Goal: Obtain resource: Download file/media

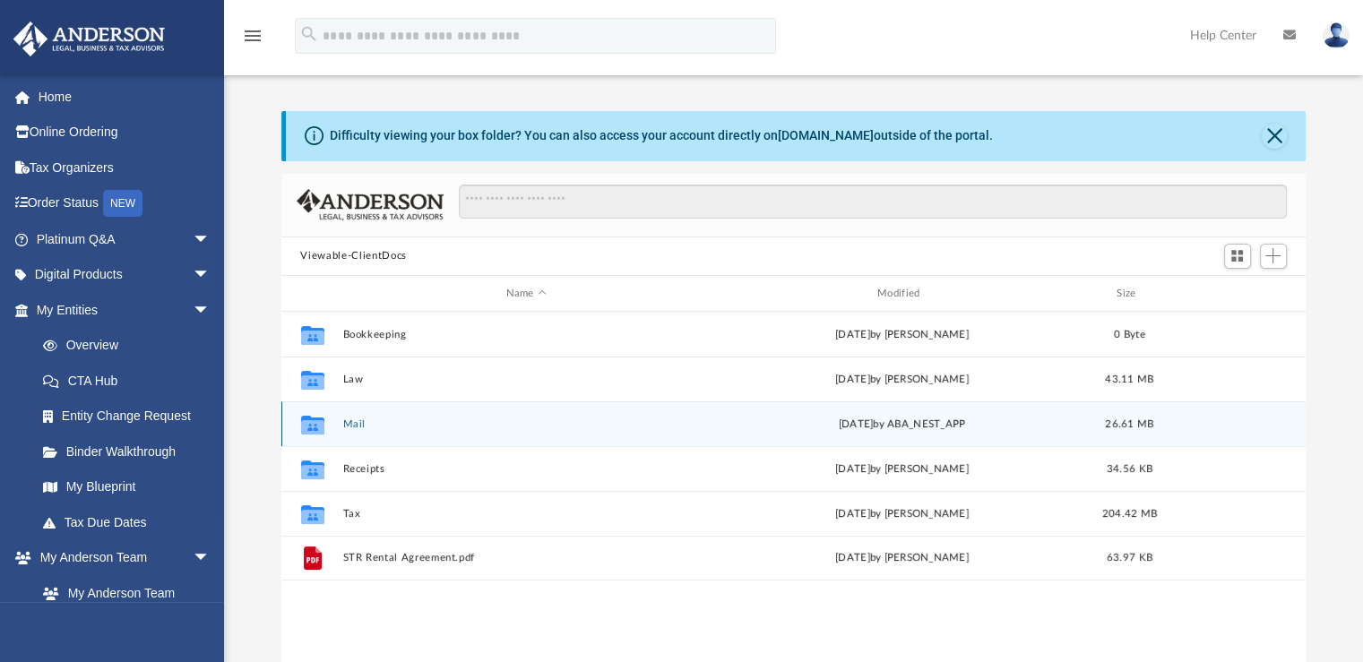
scroll to position [393, 1011]
click at [344, 427] on button "Mail" at bounding box center [525, 425] width 367 height 12
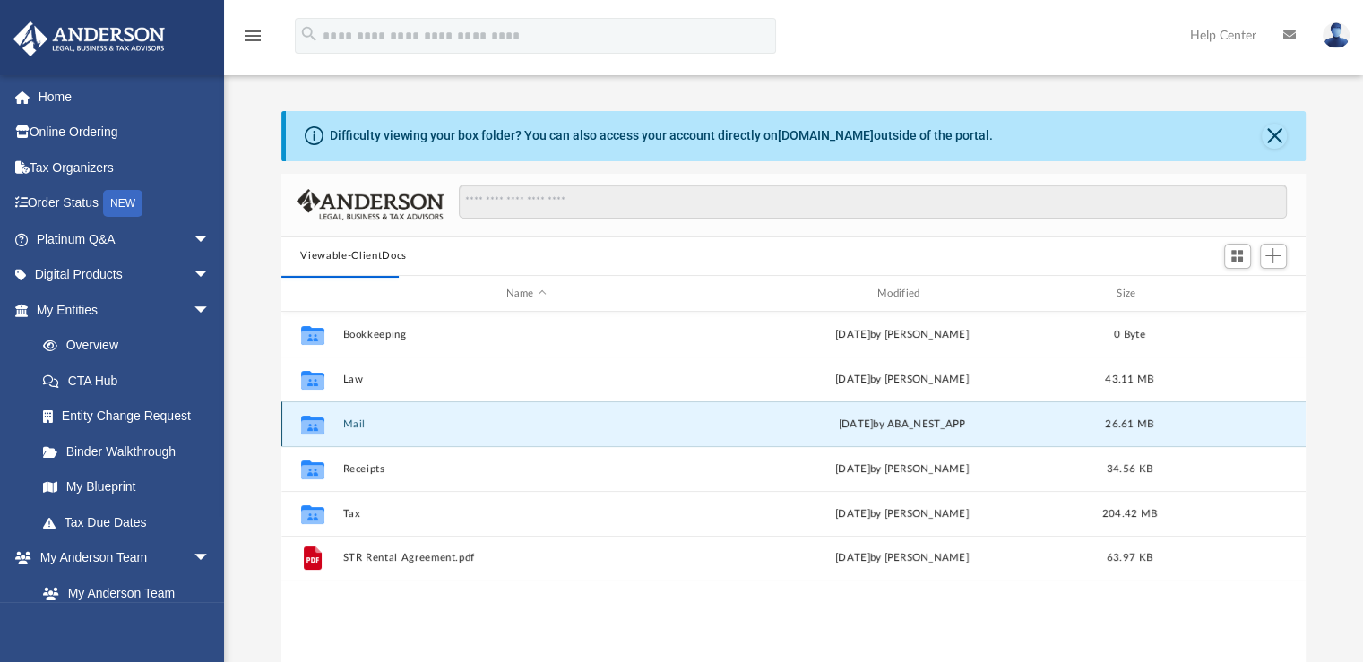
click at [356, 427] on button "Mail" at bounding box center [525, 425] width 367 height 12
click at [354, 425] on button "Mail" at bounding box center [525, 425] width 367 height 12
click at [355, 424] on button "Mail" at bounding box center [525, 425] width 367 height 12
click at [312, 424] on icon "grid" at bounding box center [311, 427] width 23 height 14
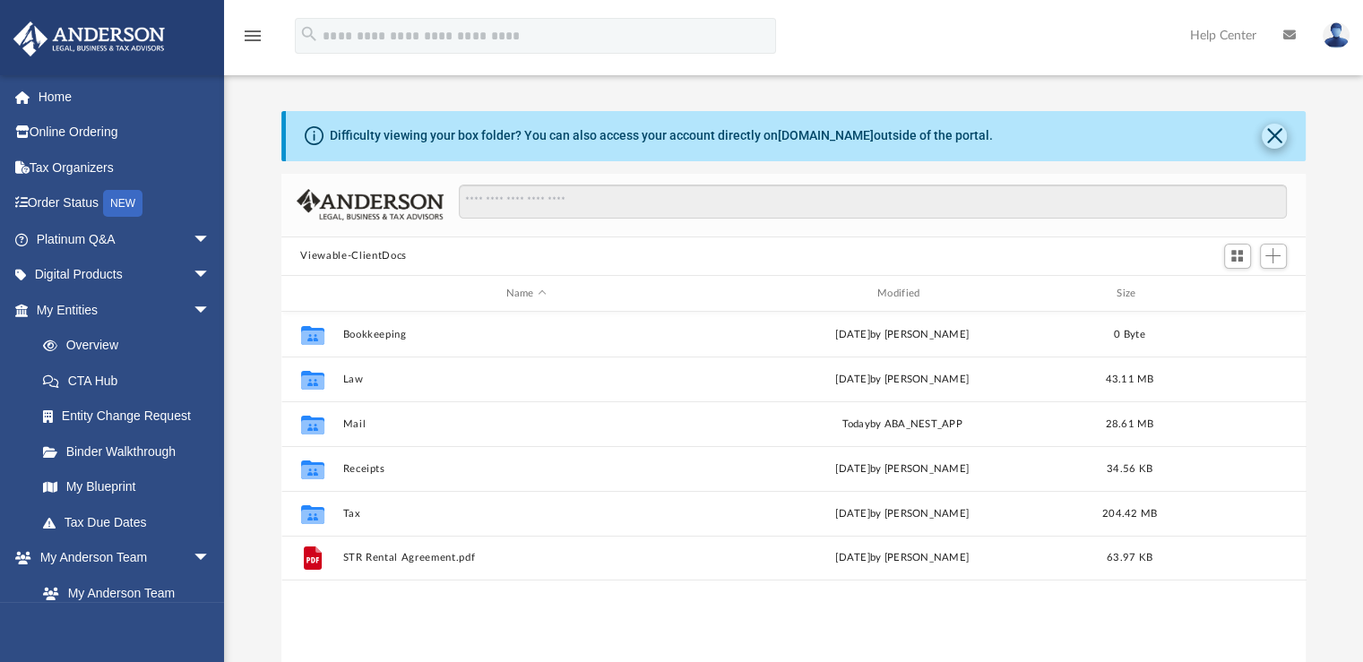
scroll to position [393, 1011]
click at [1270, 138] on button "Close" at bounding box center [1274, 136] width 25 height 25
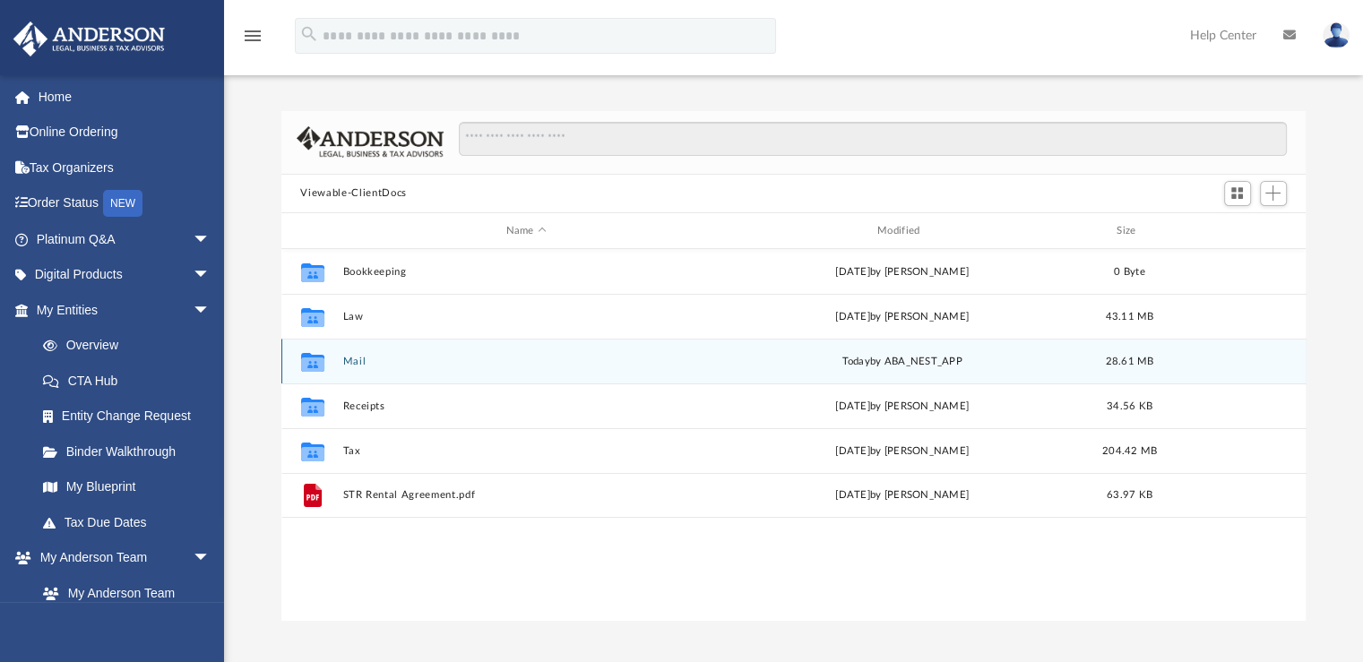
click at [373, 367] on button "Mail" at bounding box center [525, 362] width 367 height 12
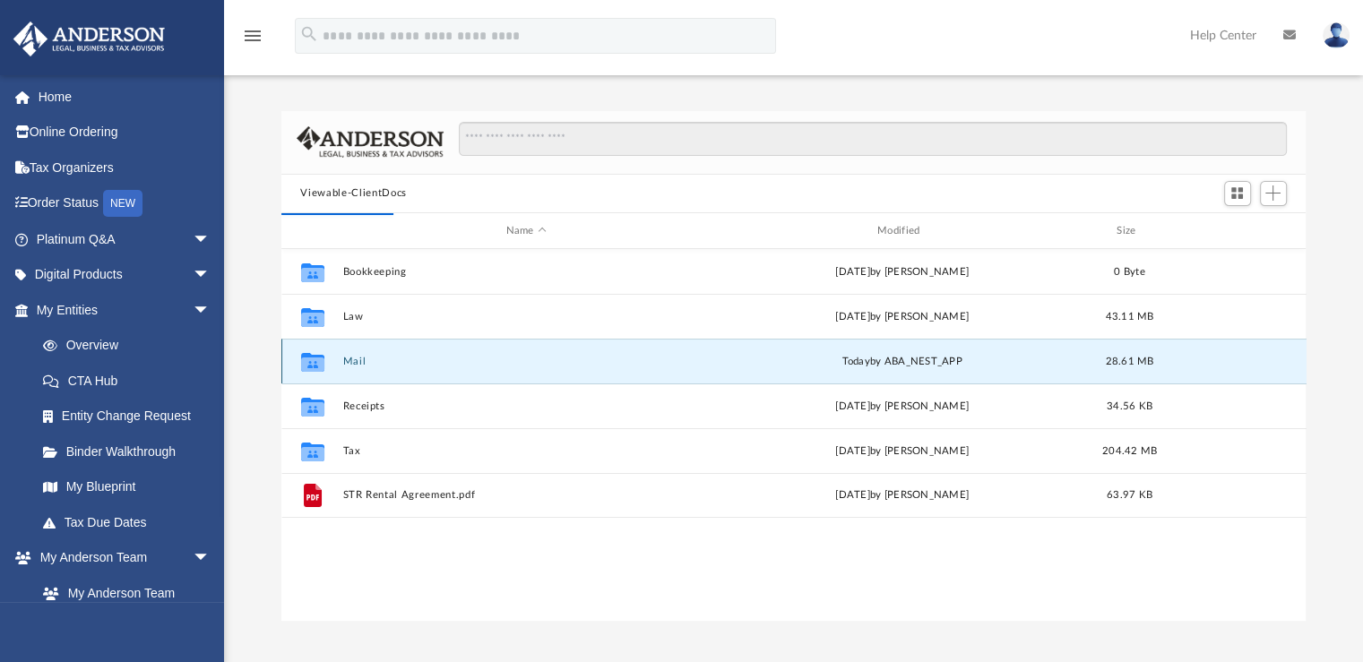
click at [348, 362] on button "Mail" at bounding box center [525, 362] width 367 height 12
click at [347, 362] on button "Mail" at bounding box center [525, 362] width 367 height 12
click at [312, 360] on icon "grid" at bounding box center [311, 365] width 23 height 14
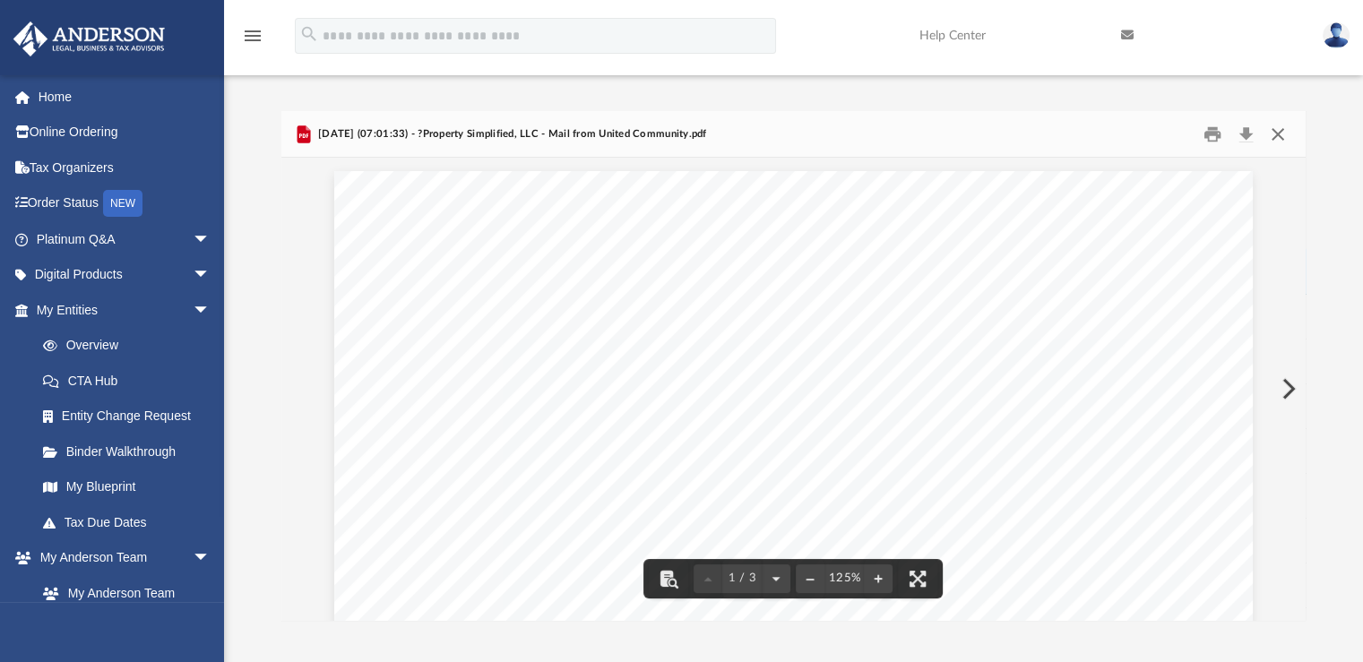
click at [1277, 143] on button "Close" at bounding box center [1278, 134] width 32 height 28
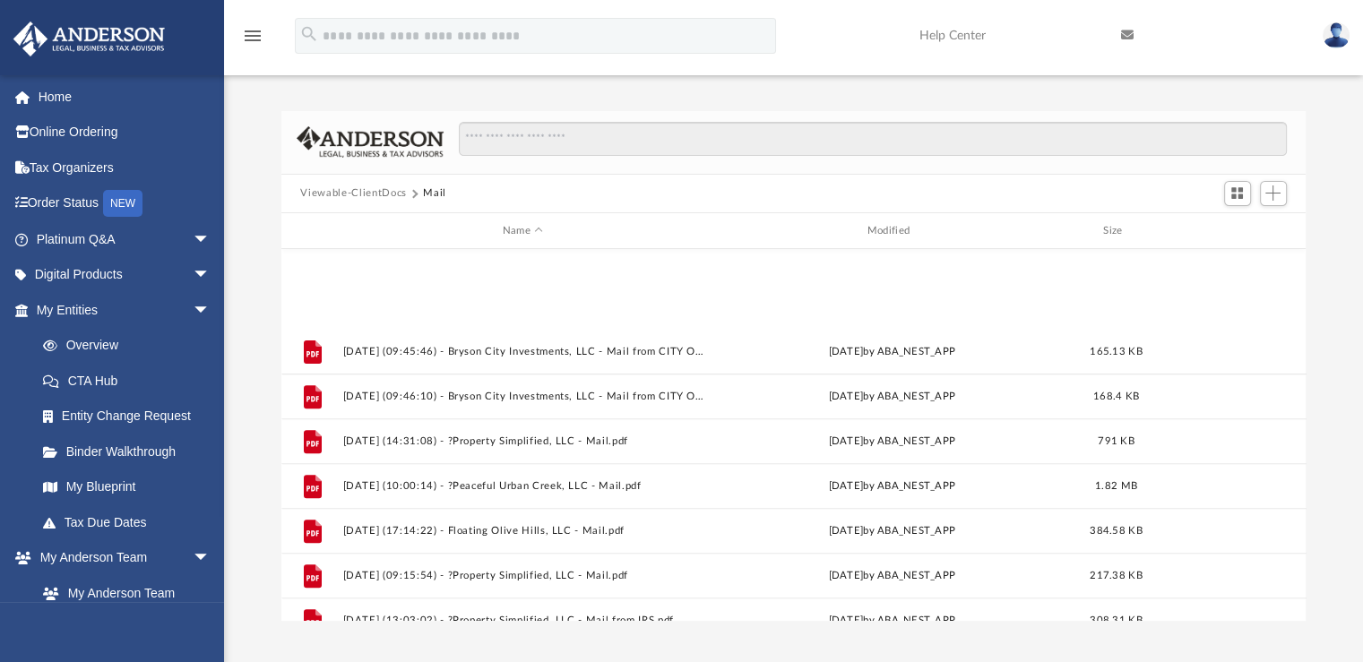
scroll to position [883, 0]
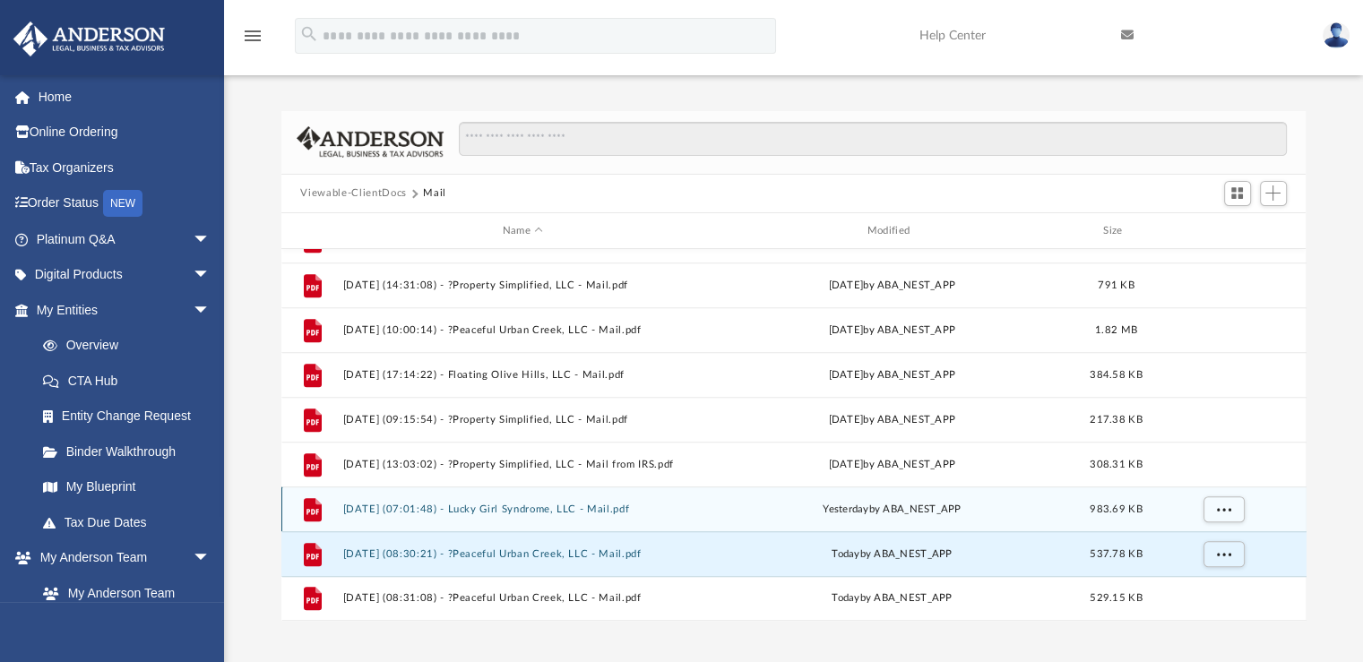
drag, startPoint x: 535, startPoint y: 548, endPoint x: 544, endPoint y: 507, distance: 41.3
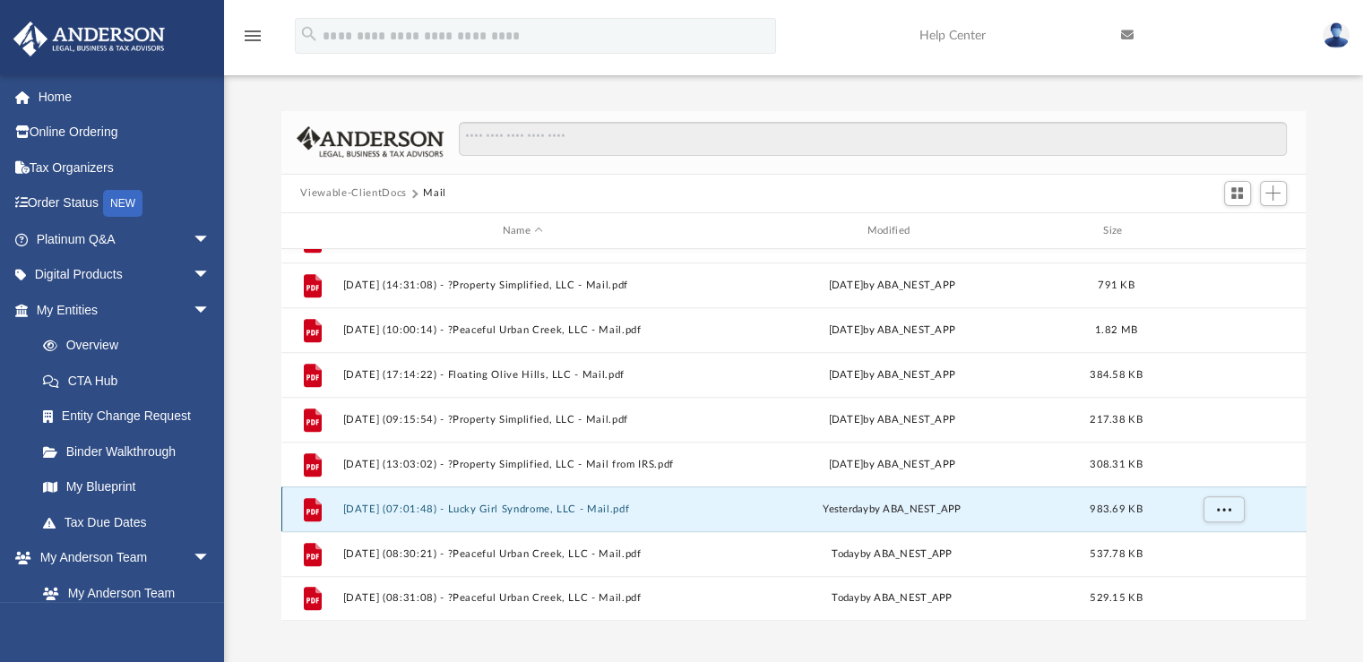
click at [544, 508] on button "[DATE] (07:01:48) - Lucky Girl Syndrome, LLC - Mail.pdf" at bounding box center [522, 510] width 361 height 12
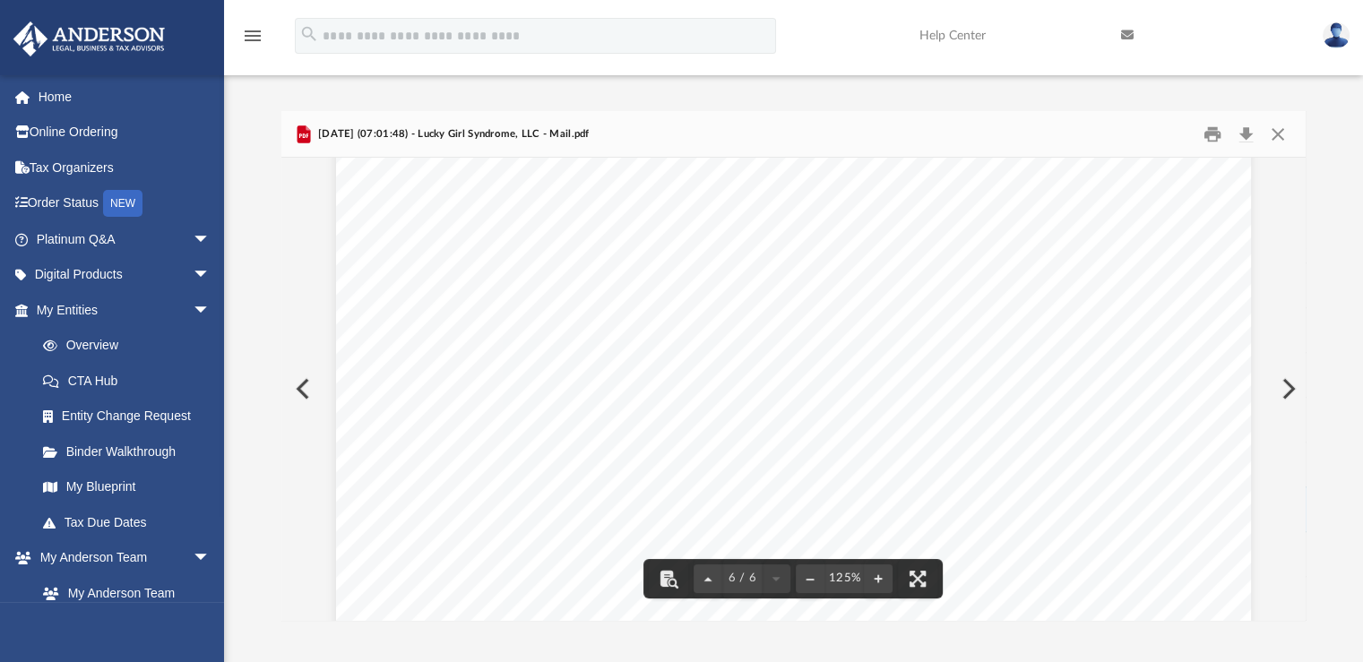
scroll to position [6793, 0]
click at [1212, 137] on button "Print" at bounding box center [1213, 134] width 36 height 28
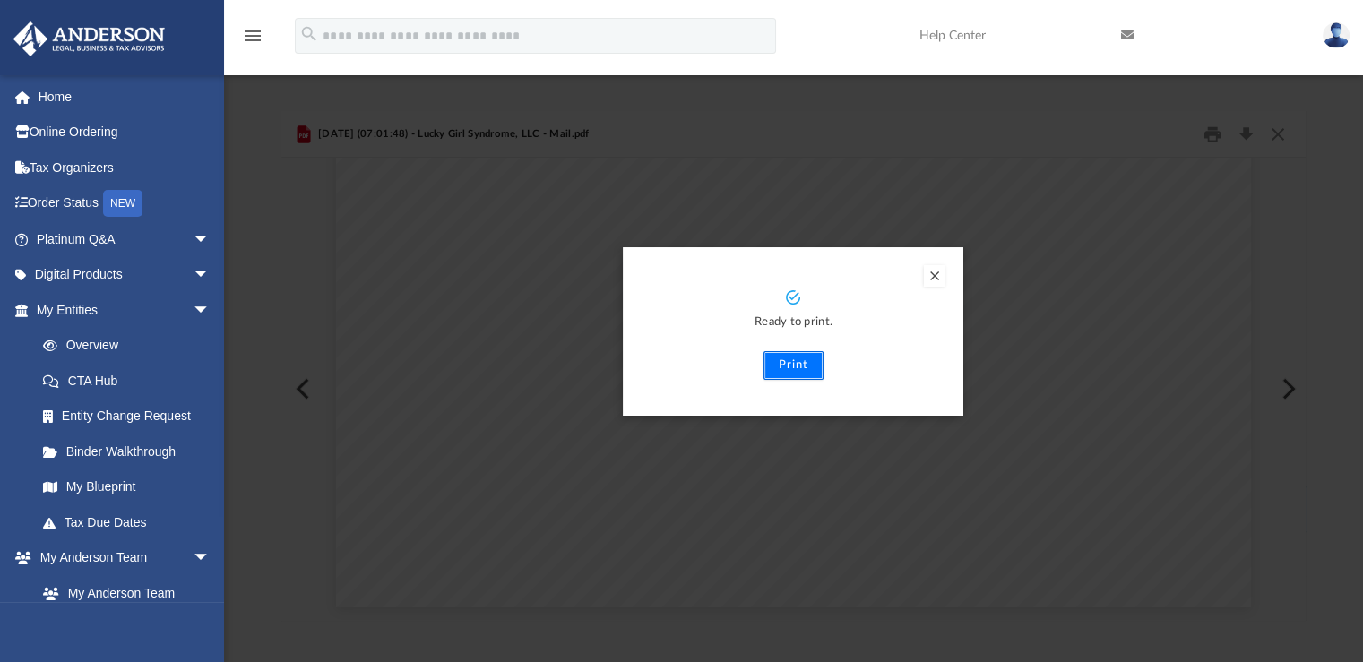
click at [788, 365] on button "Print" at bounding box center [794, 365] width 60 height 29
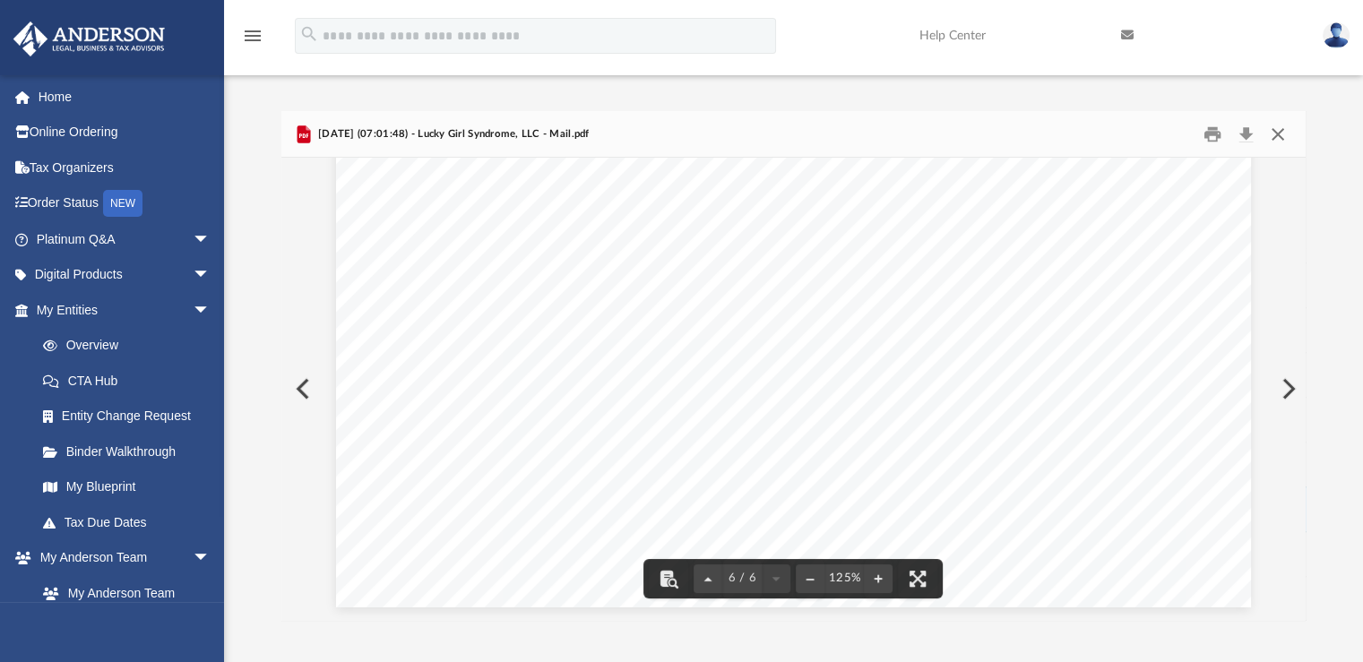
click at [1276, 134] on button "Close" at bounding box center [1278, 134] width 32 height 28
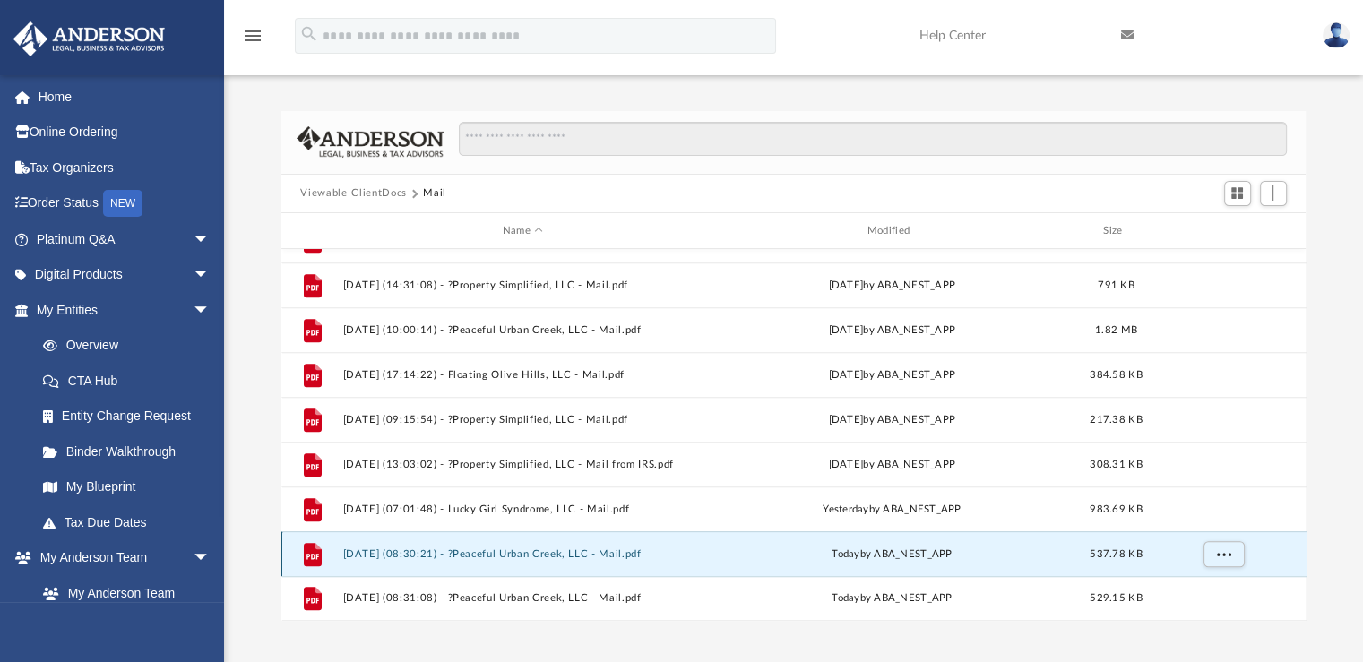
click at [604, 551] on button "[DATE] (08:30:21) - ?Peaceful Urban Creek, LLC - Mail.pdf" at bounding box center [522, 554] width 361 height 12
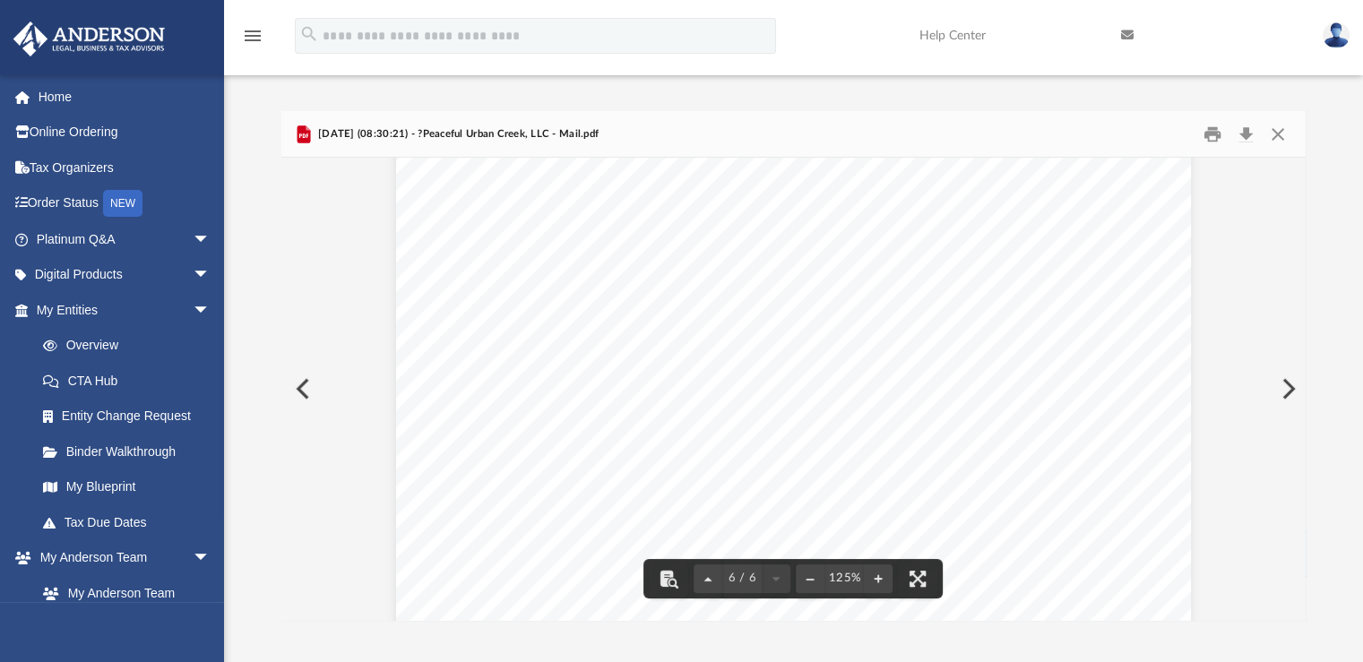
scroll to position [4100, 0]
click at [1215, 130] on button "Print" at bounding box center [1213, 134] width 36 height 28
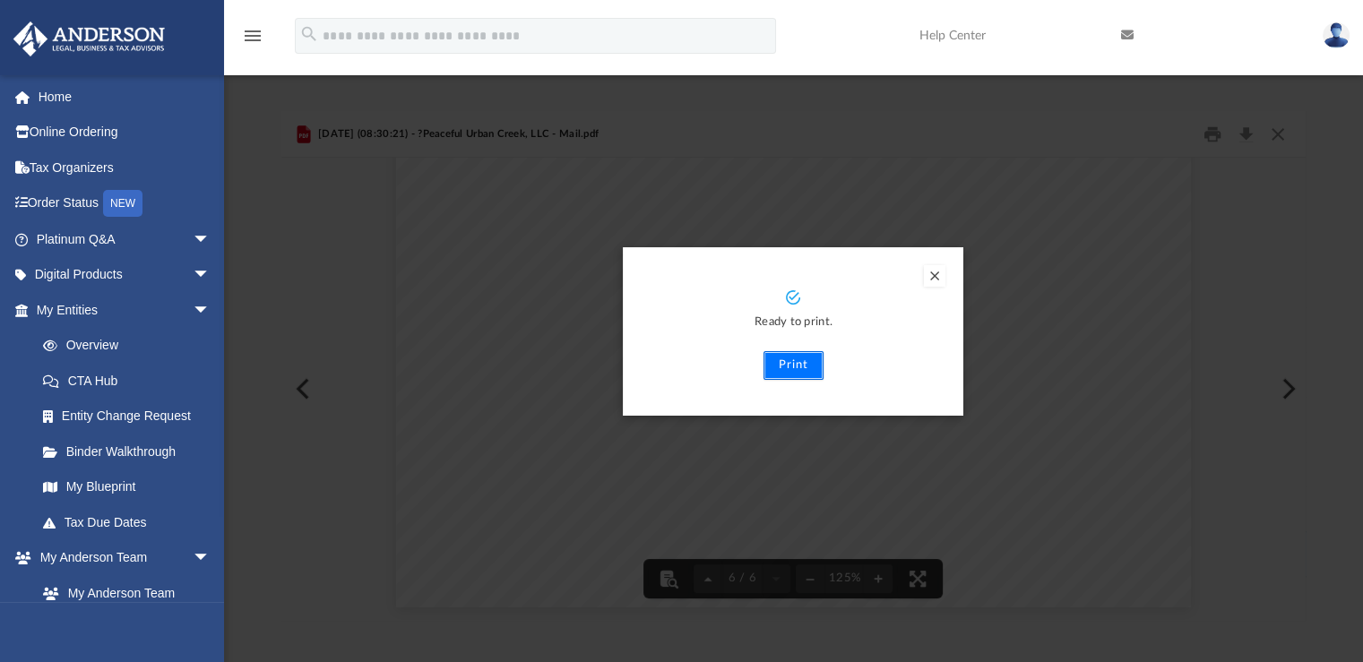
click at [780, 364] on button "Print" at bounding box center [794, 365] width 60 height 29
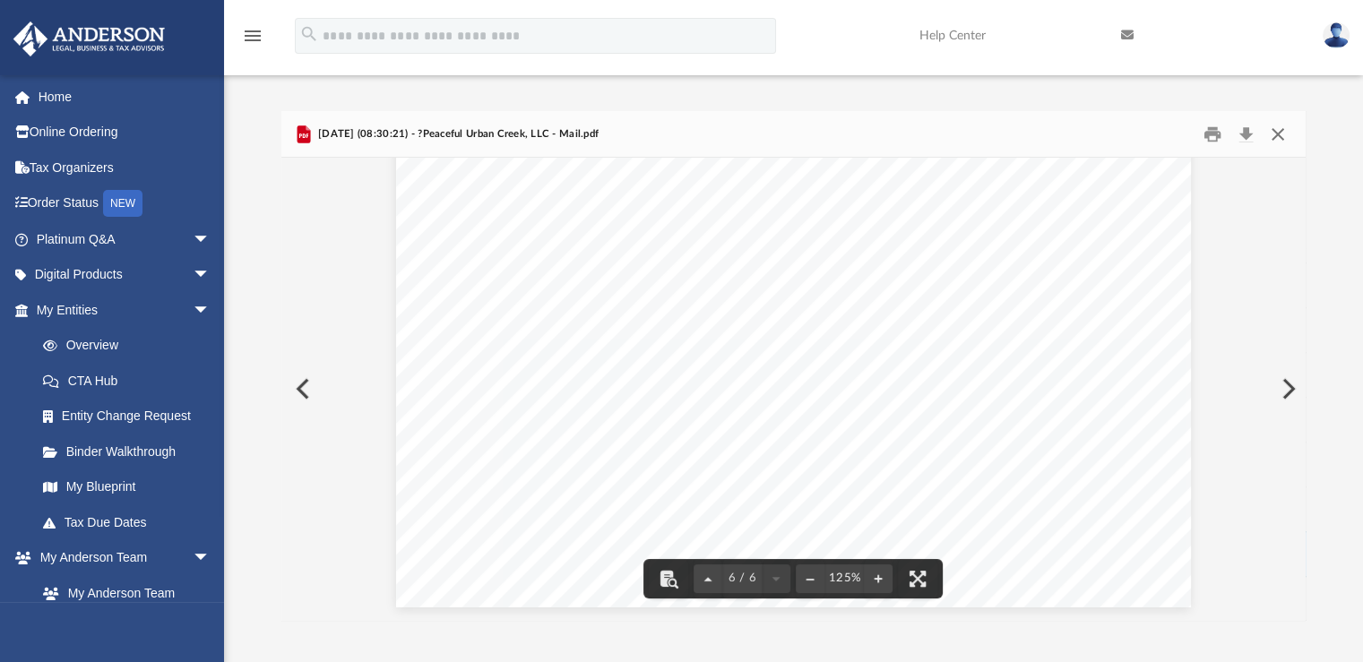
click at [1275, 132] on button "Close" at bounding box center [1278, 134] width 32 height 28
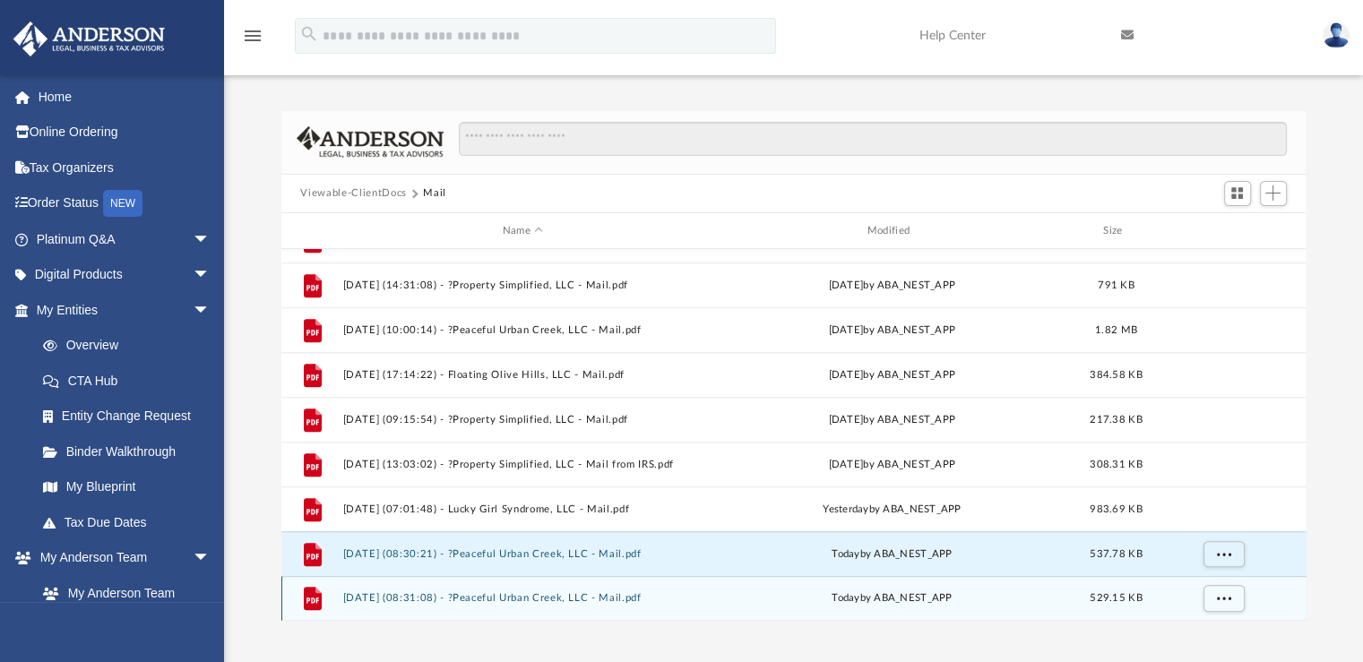
click at [616, 598] on button "[DATE] (08:31:08) - ?Peaceful Urban Creek, LLC - Mail.pdf" at bounding box center [522, 599] width 361 height 12
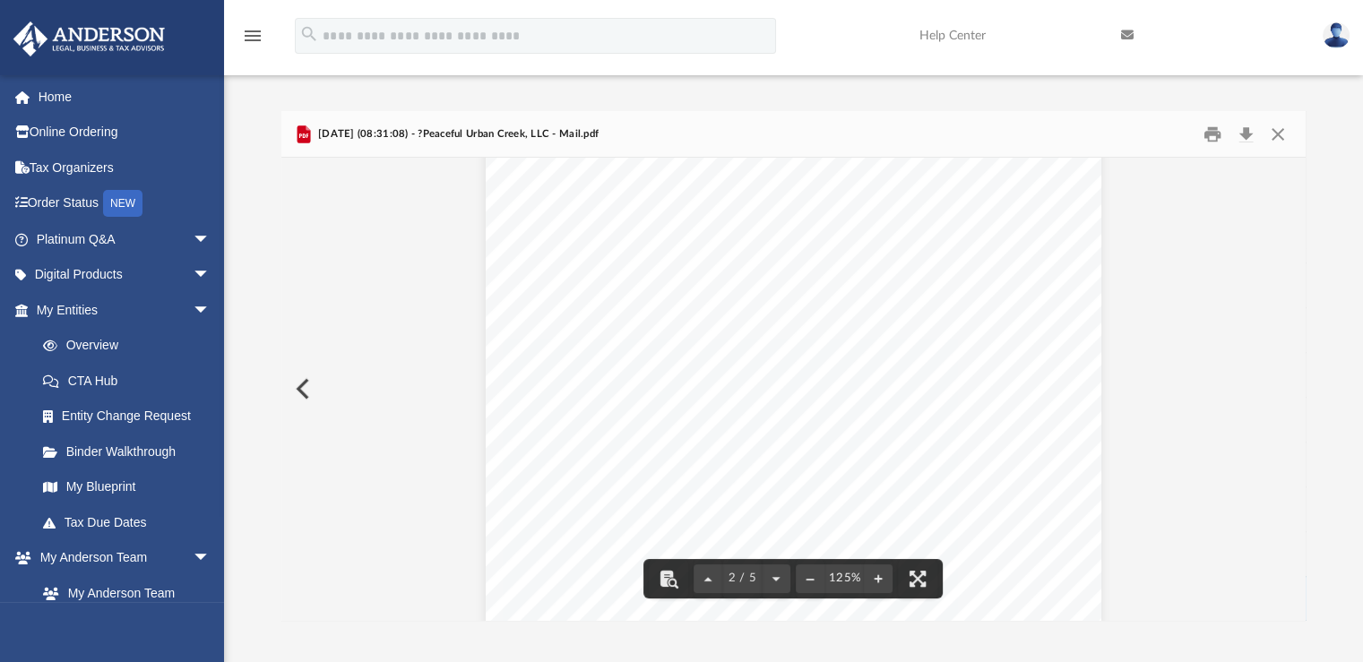
scroll to position [896, 0]
click at [1280, 137] on button "Close" at bounding box center [1278, 134] width 32 height 28
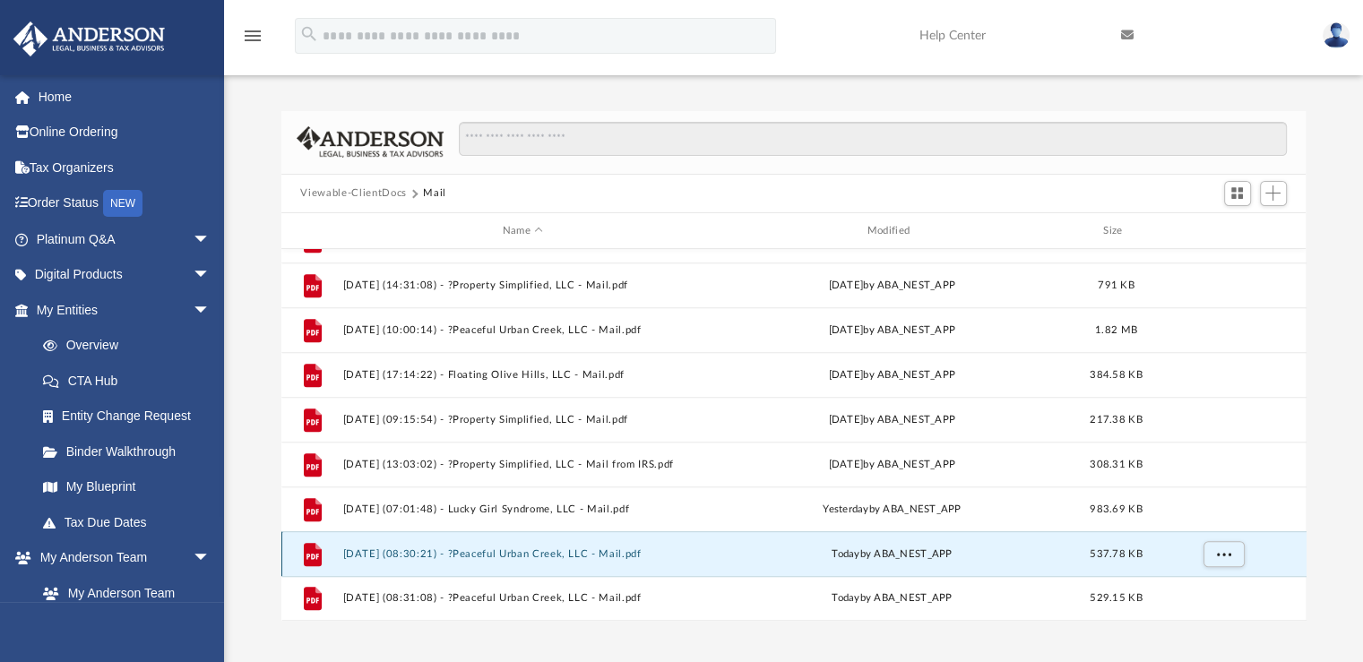
click at [573, 555] on button "[DATE] (08:30:21) - ?Peaceful Urban Creek, LLC - Mail.pdf" at bounding box center [522, 554] width 361 height 12
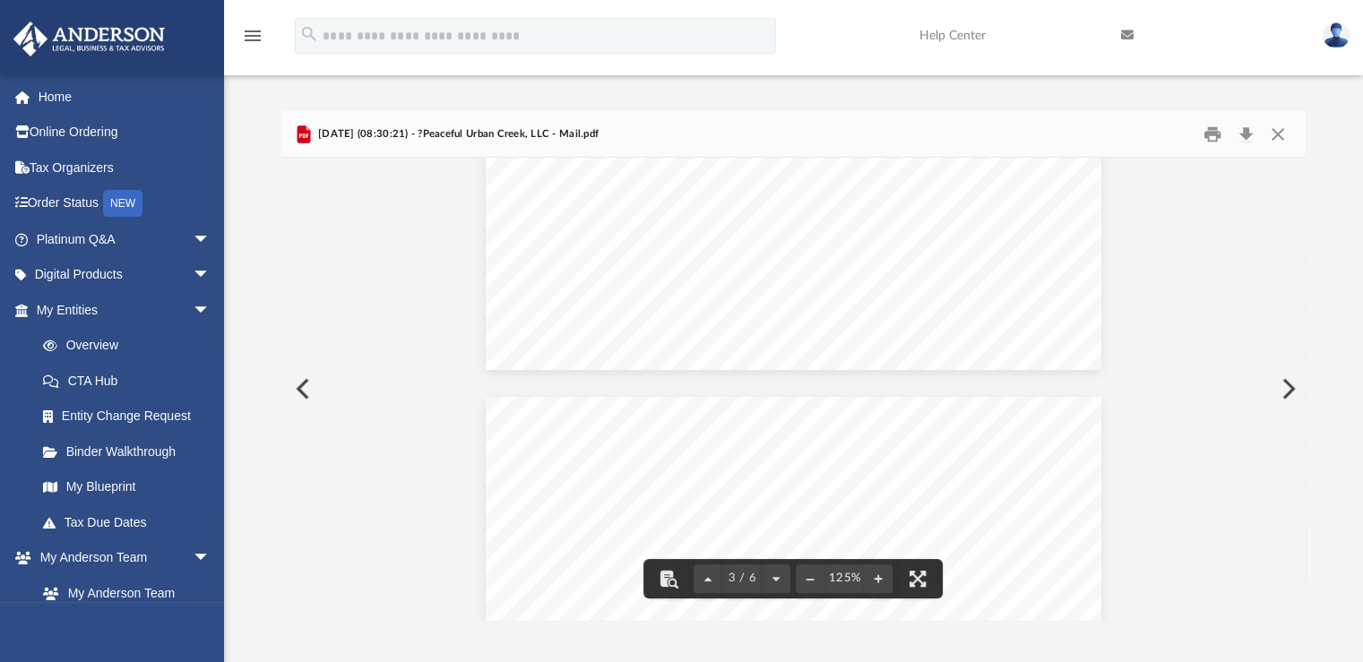
scroll to position [1255, 0]
click at [1278, 131] on button "Close" at bounding box center [1278, 134] width 32 height 28
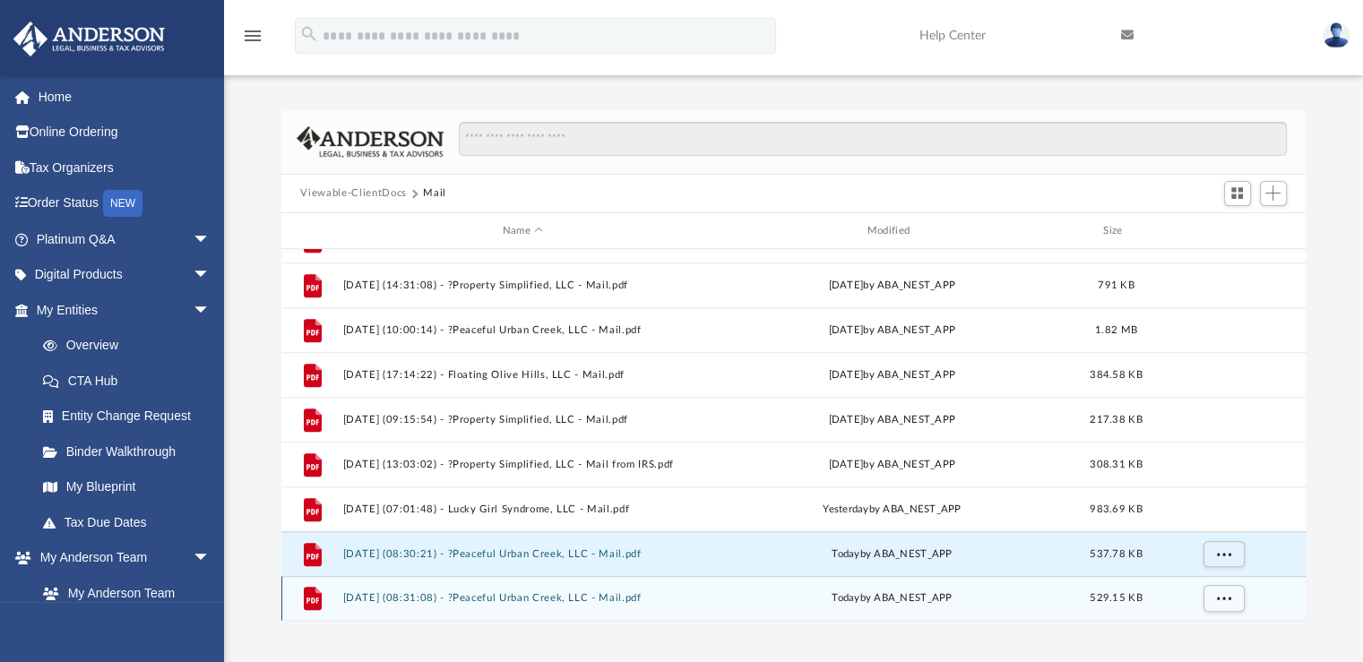
click at [829, 595] on div "[DATE] by ABA_NEST_APP" at bounding box center [892, 599] width 361 height 16
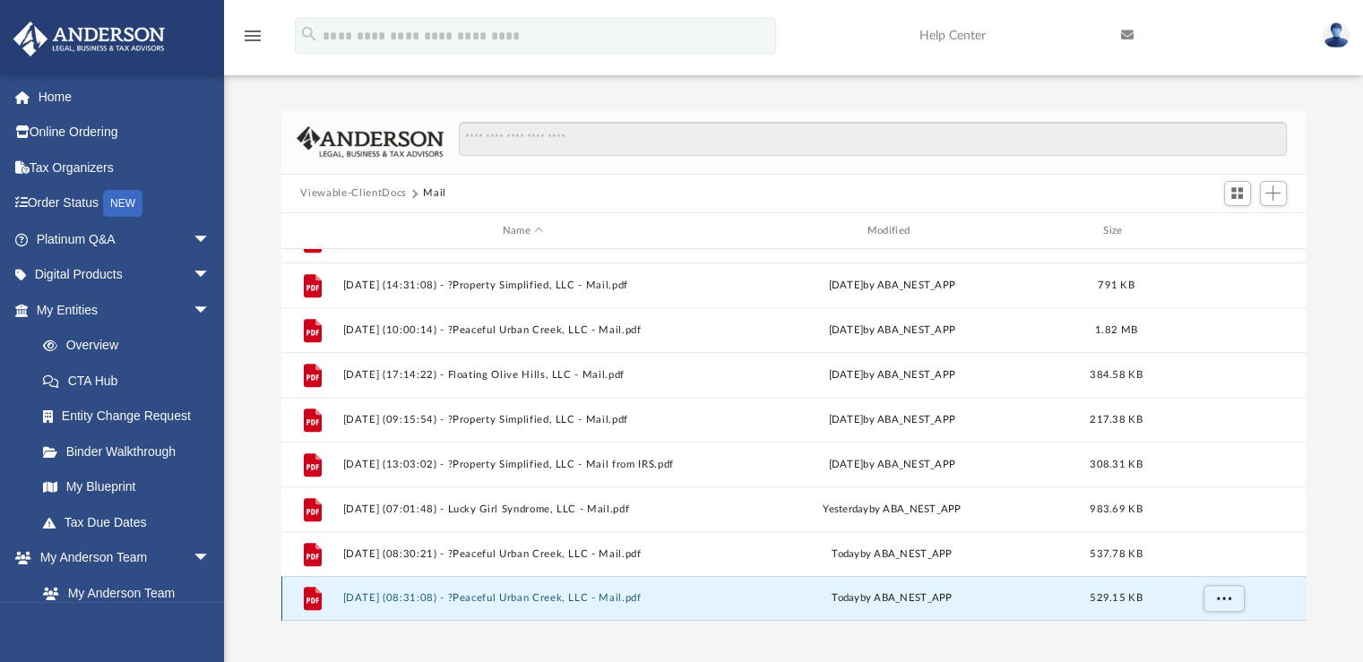
click at [835, 600] on span "today" at bounding box center [846, 599] width 28 height 10
click at [638, 597] on button "[DATE] (08:31:08) - ?Peaceful Urban Creek, LLC - Mail.pdf" at bounding box center [522, 599] width 361 height 12
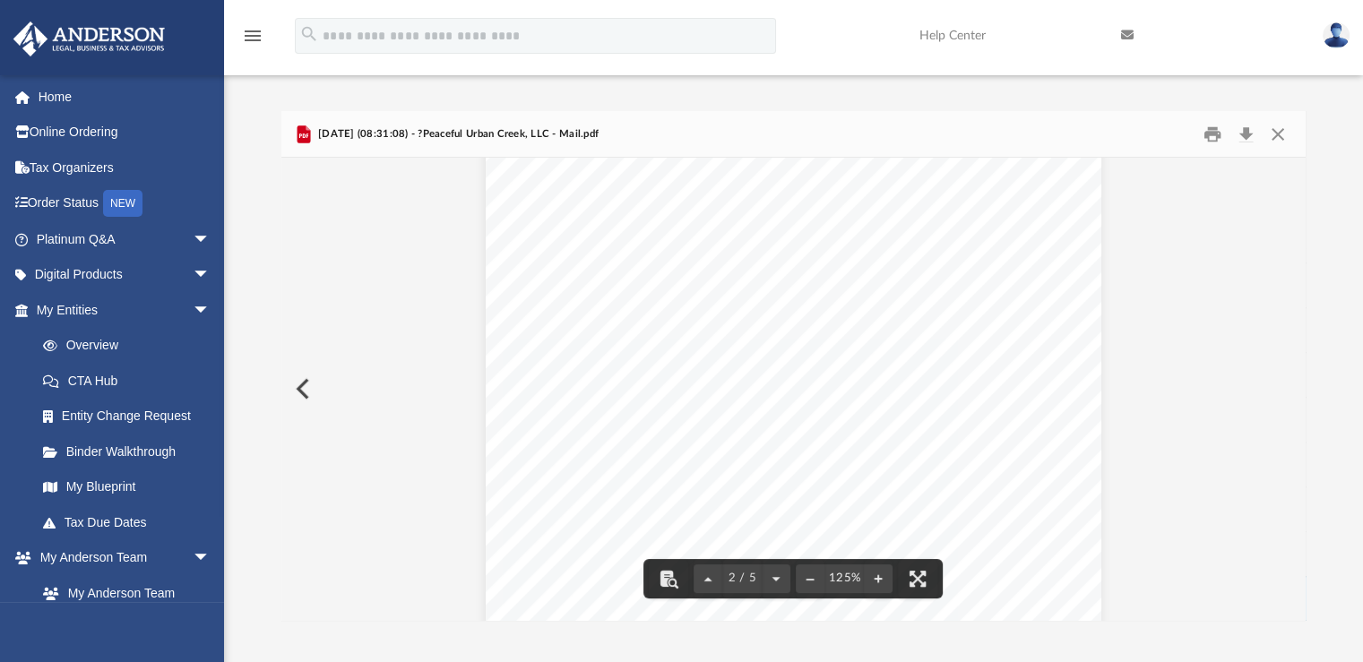
scroll to position [817, 0]
click at [1208, 137] on button "Print" at bounding box center [1213, 134] width 36 height 28
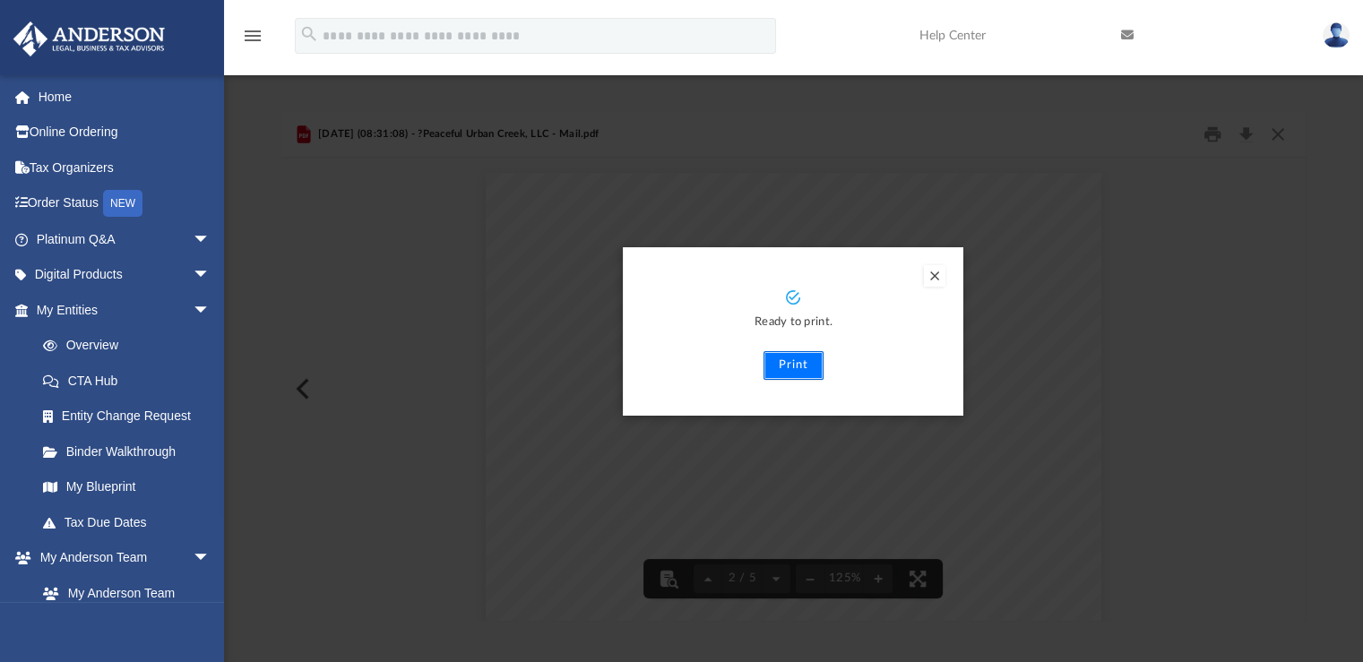
click at [801, 367] on button "Print" at bounding box center [794, 365] width 60 height 29
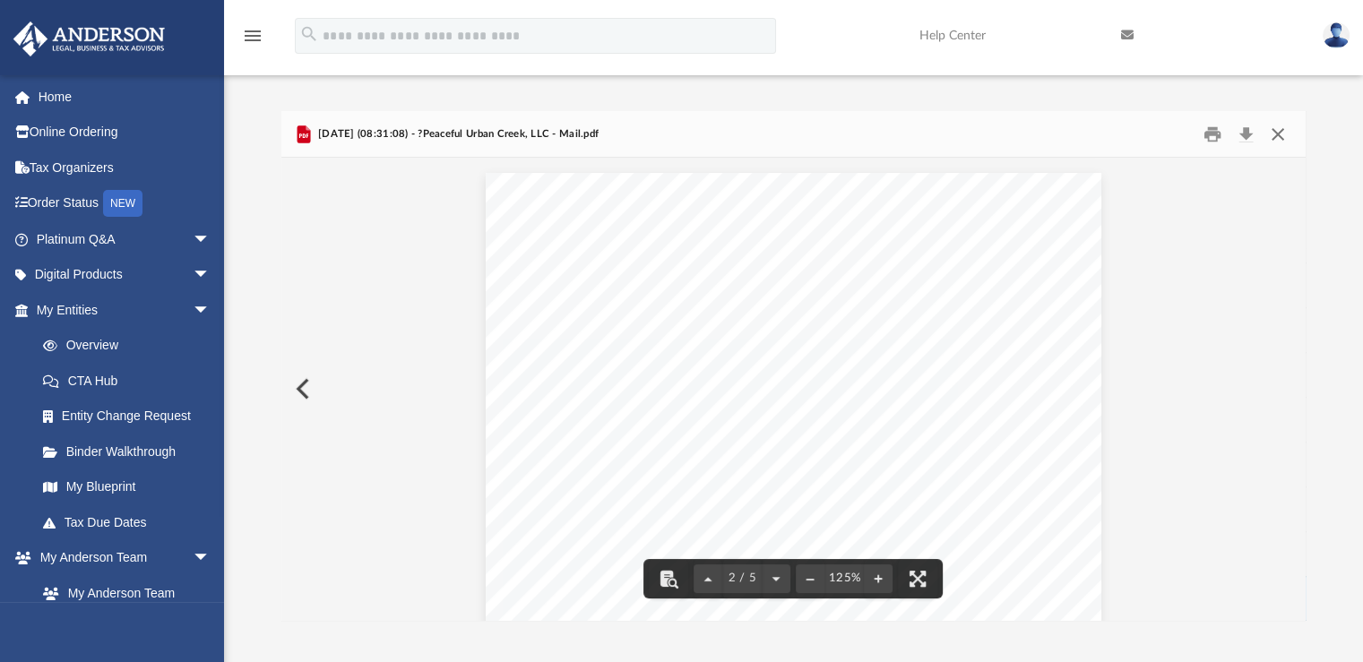
click at [1271, 128] on button "Close" at bounding box center [1278, 134] width 32 height 28
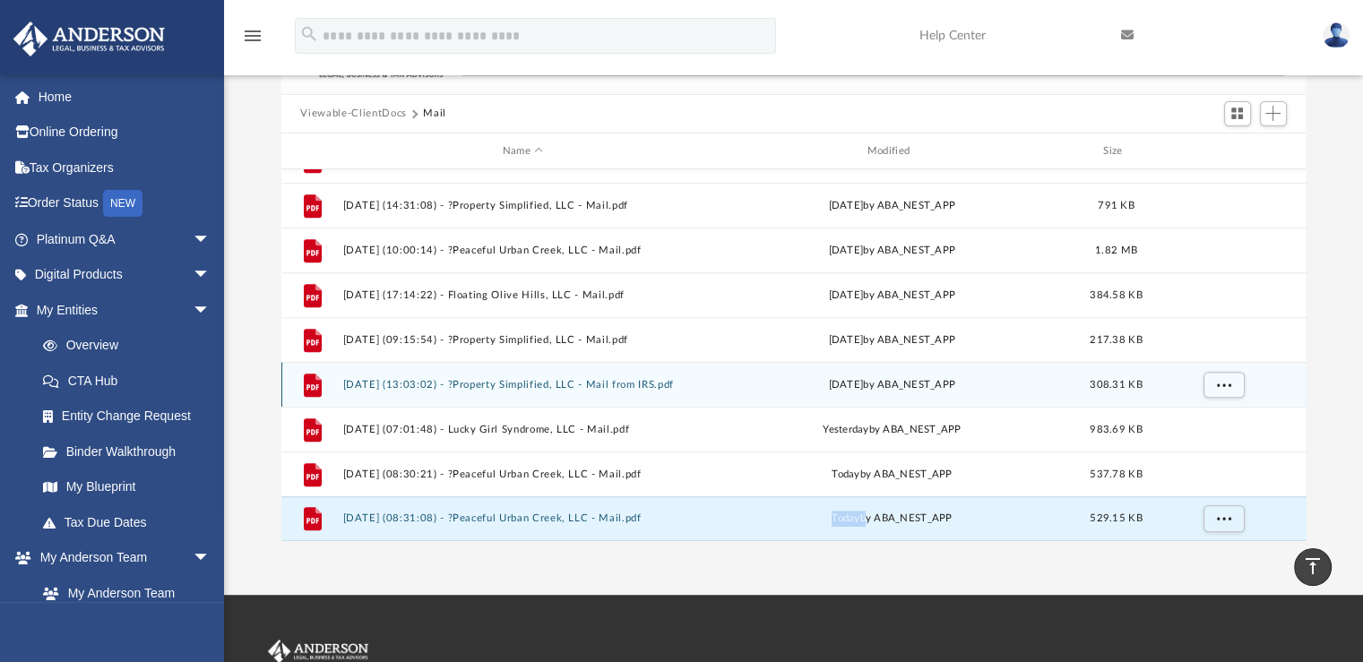
scroll to position [65, 0]
